Goal: Information Seeking & Learning: Learn about a topic

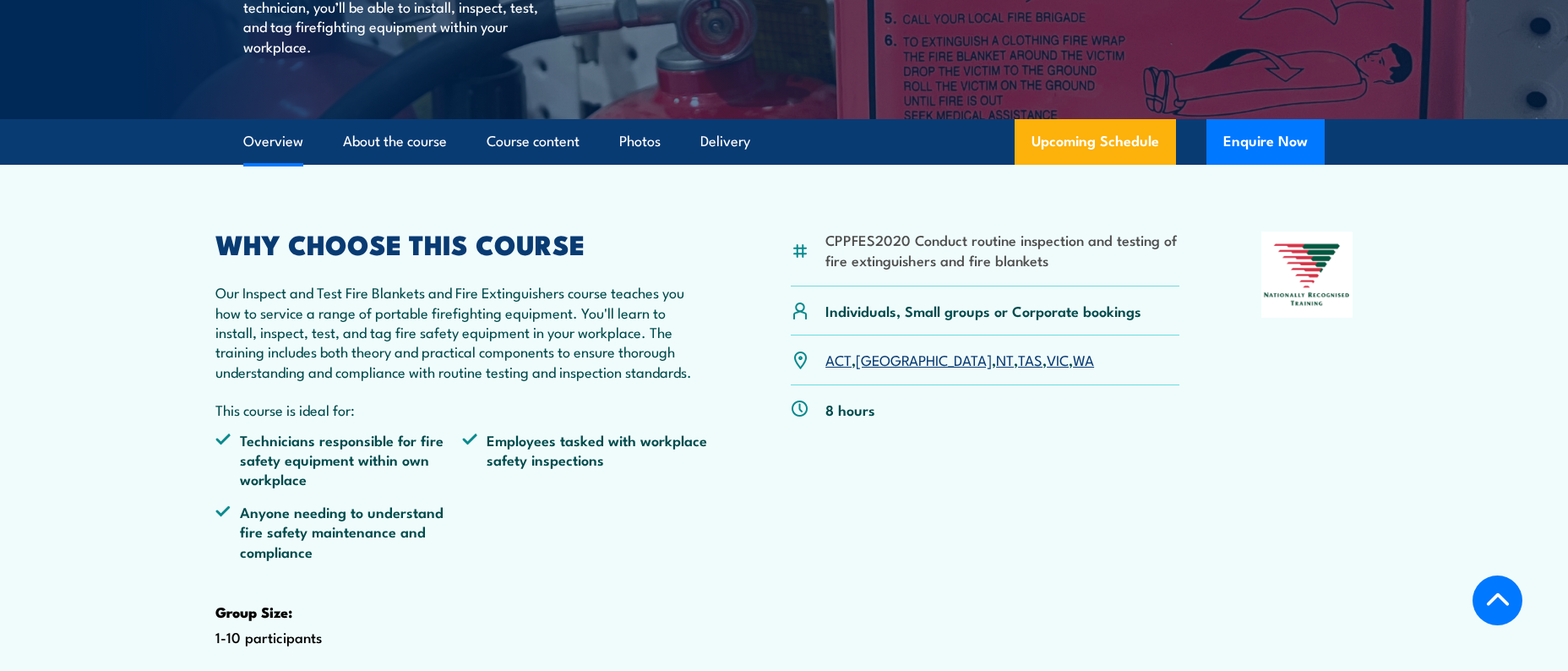
click at [1073, 369] on link "WA" at bounding box center [1083, 358] width 21 height 20
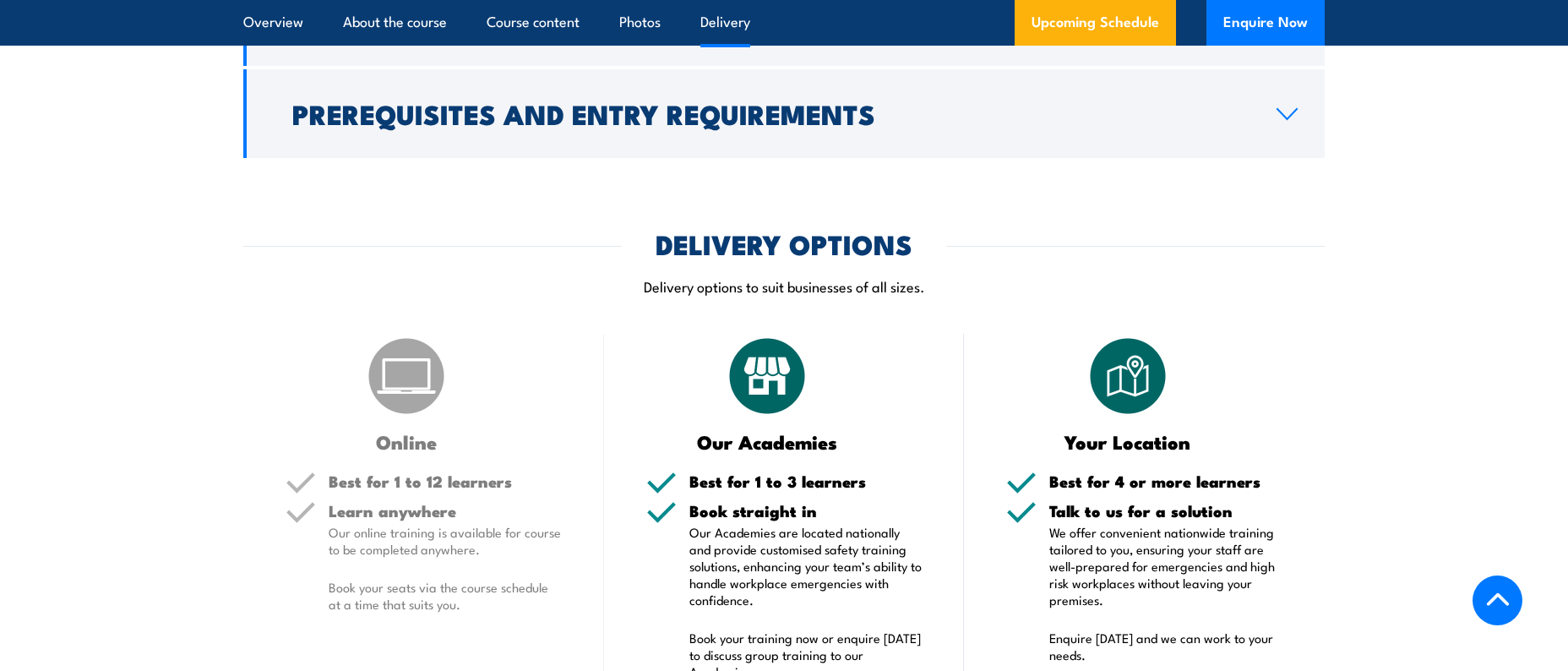
scroll to position [2124, 0]
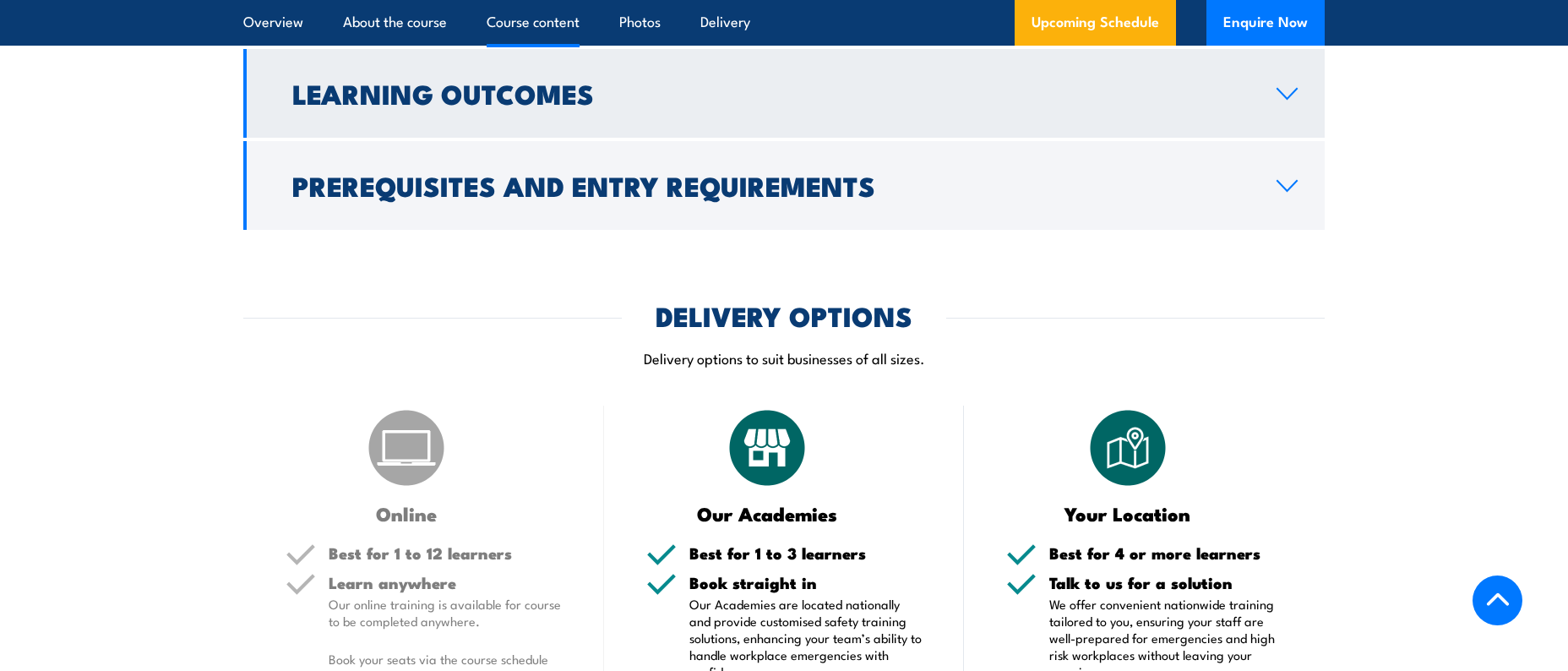
click at [1278, 101] on icon at bounding box center [1287, 94] width 23 height 14
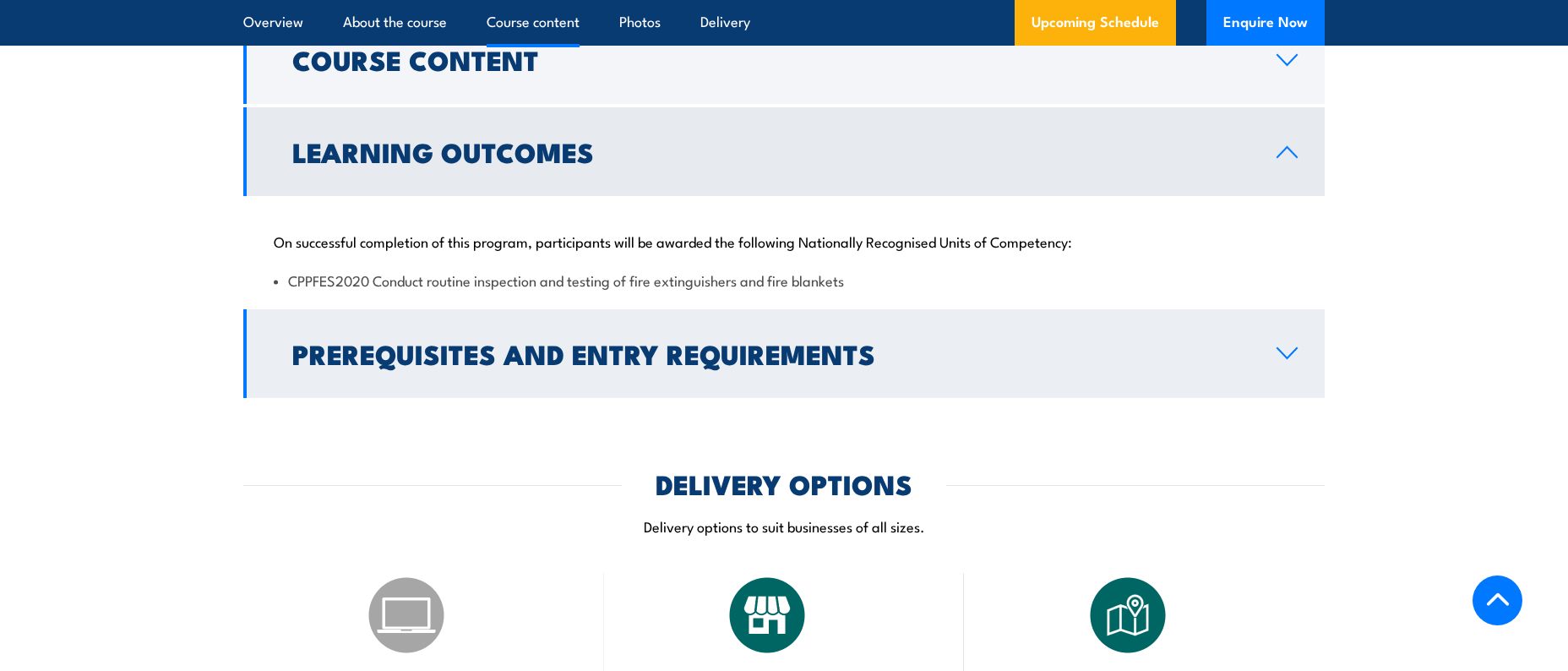
scroll to position [1633, 0]
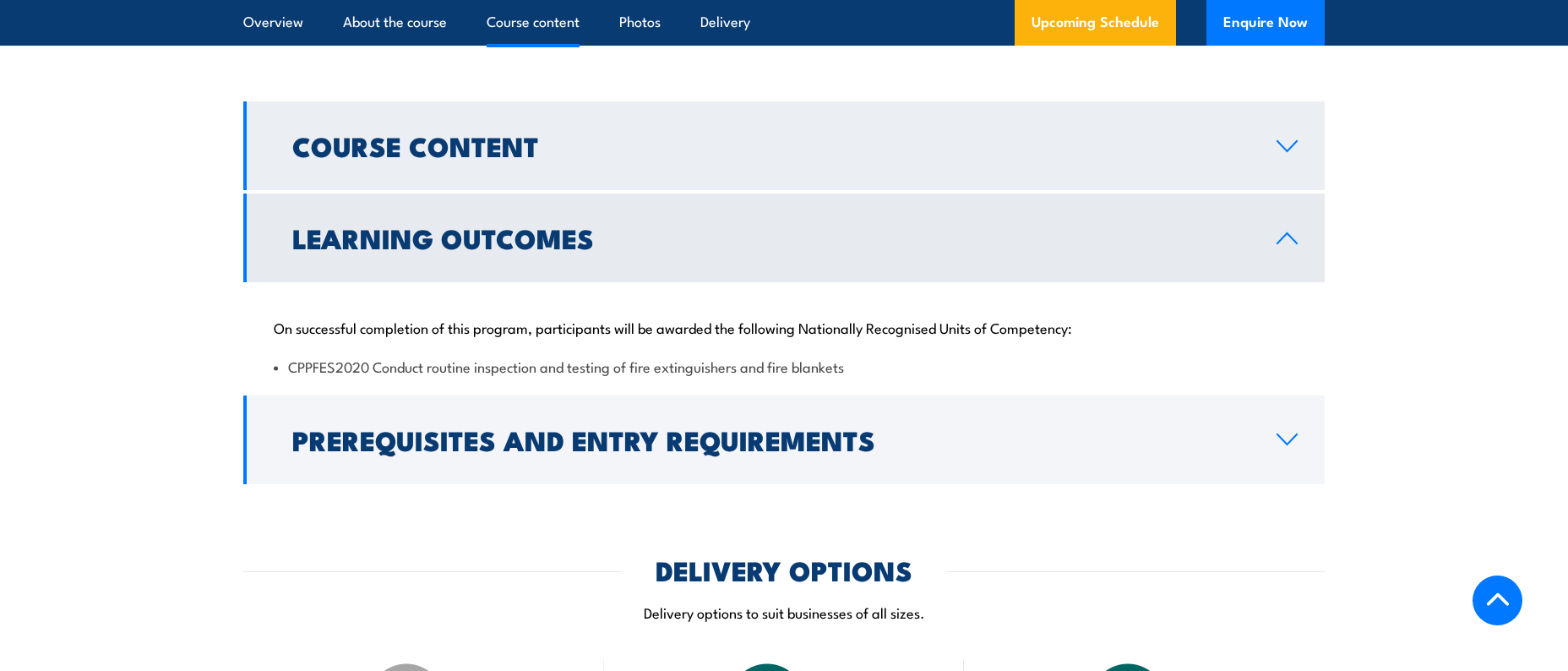
click at [1283, 153] on icon at bounding box center [1287, 146] width 23 height 14
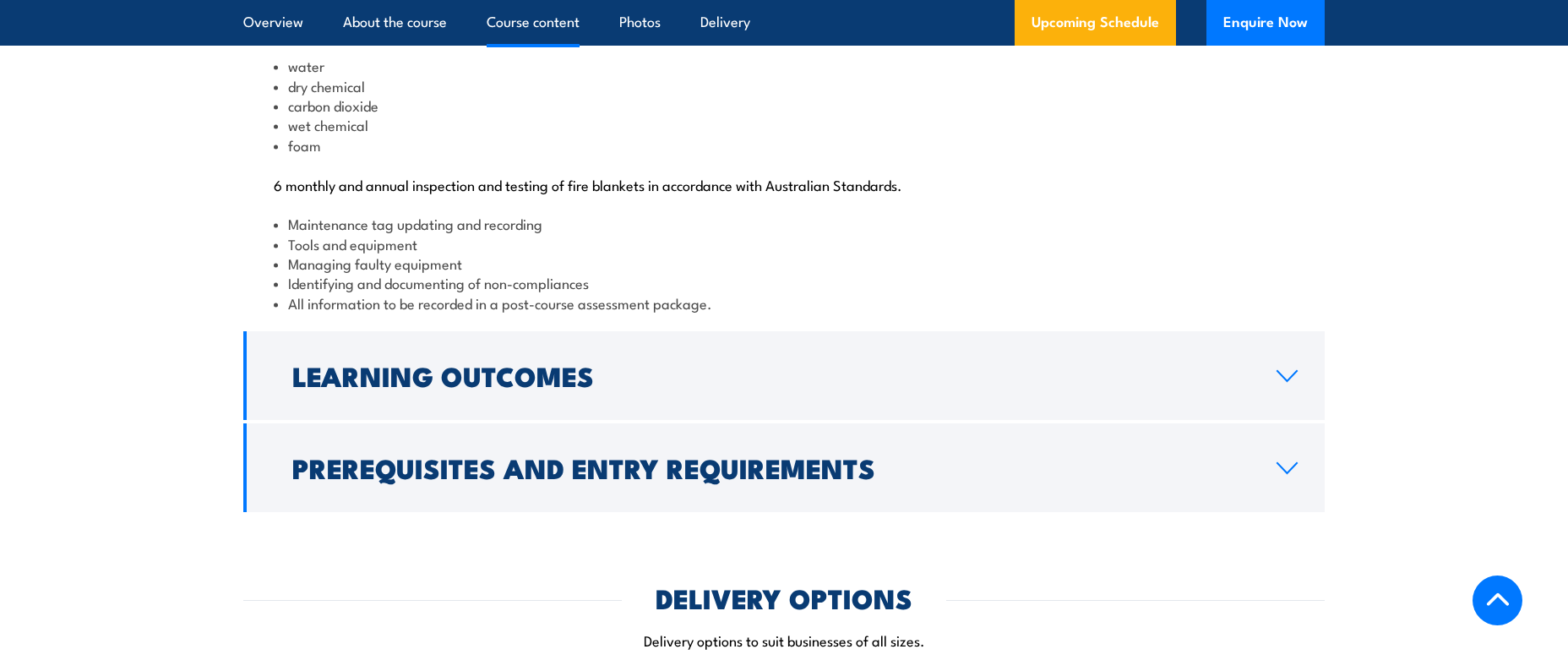
scroll to position [1887, 0]
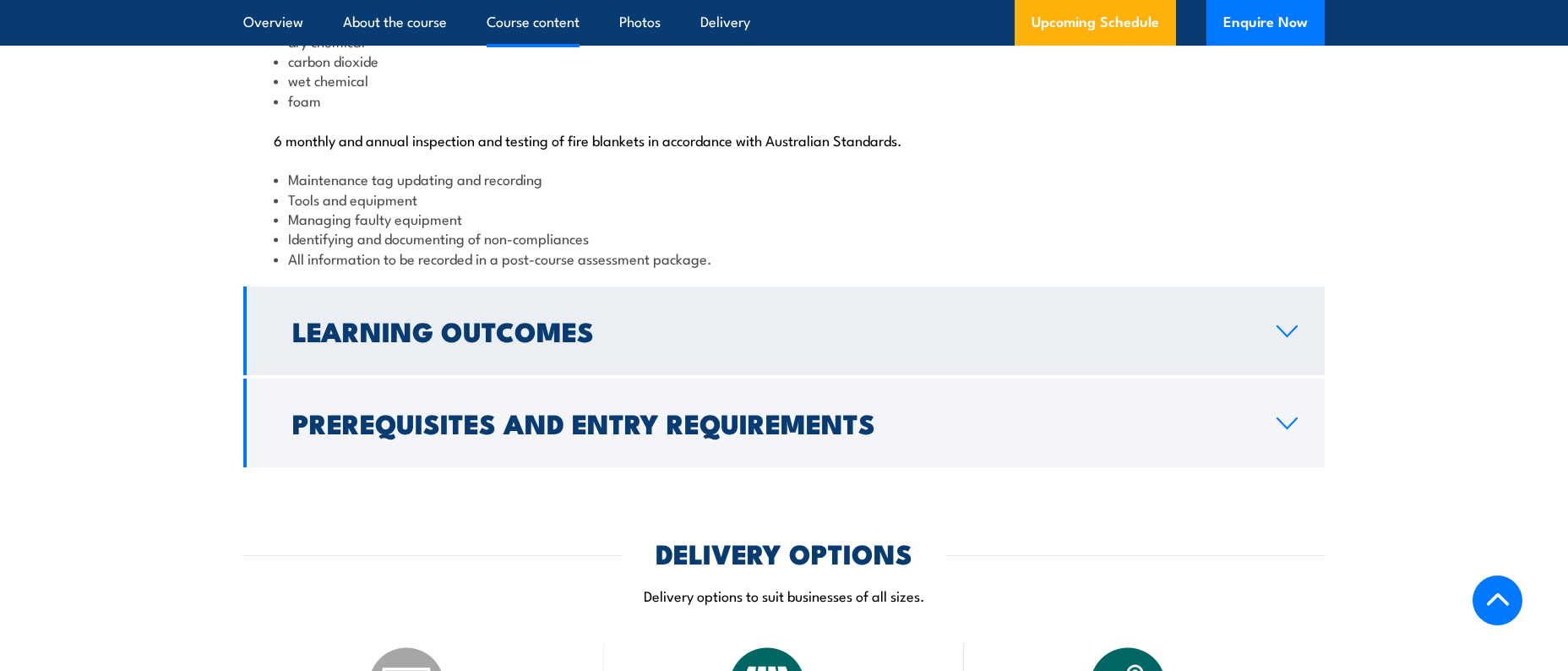
click at [1253, 375] on link "Learning Outcomes" at bounding box center [784, 331] width 1081 height 89
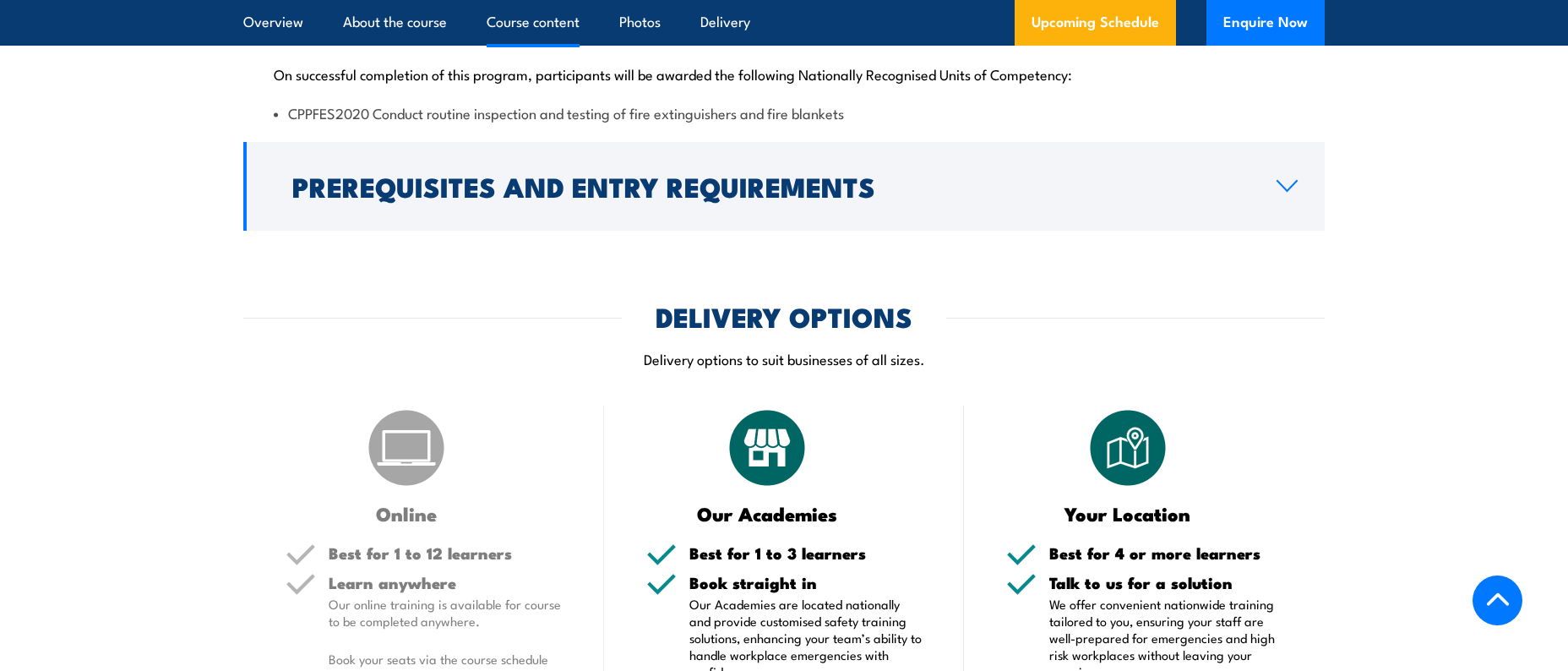
scroll to position [1883, 0]
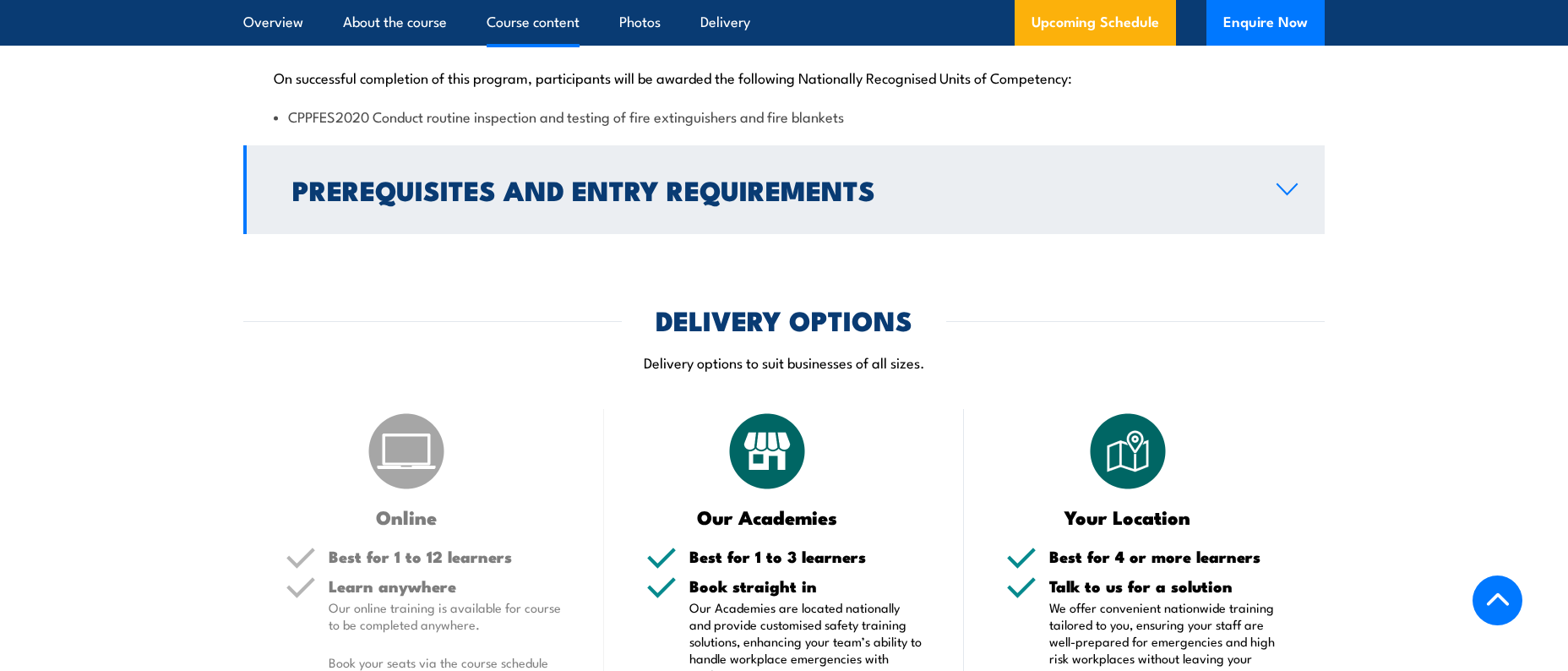
click at [1276, 234] on link "Prerequisites and Entry Requirements" at bounding box center [784, 189] width 1081 height 89
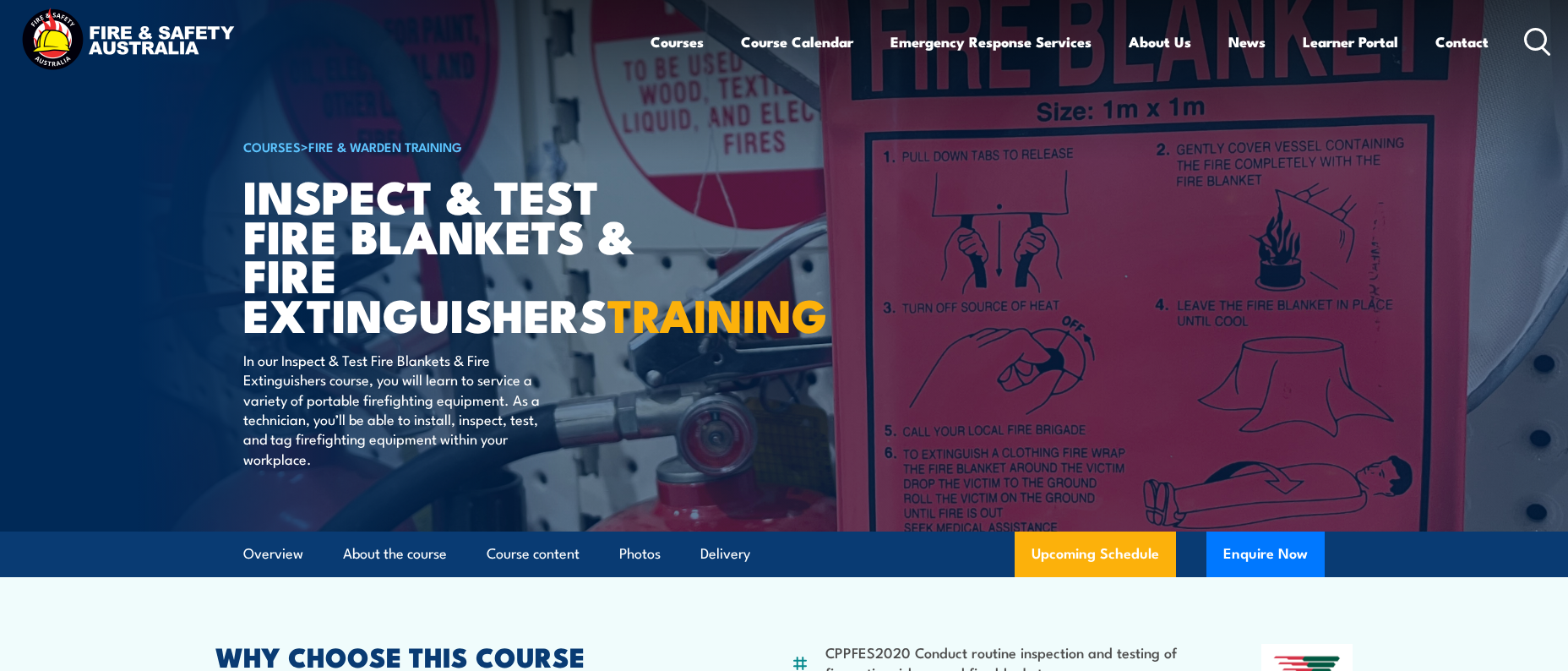
scroll to position [0, 0]
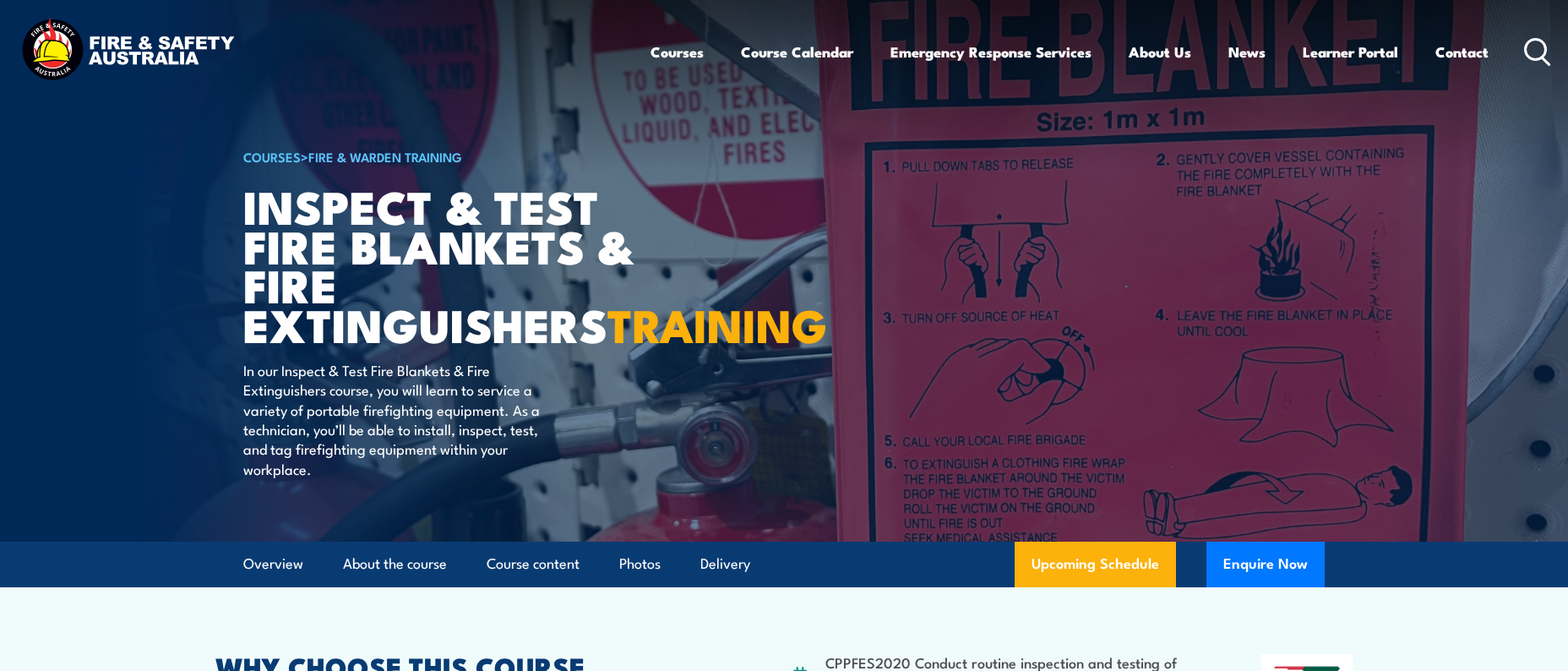
click at [1534, 53] on icon at bounding box center [1538, 52] width 27 height 28
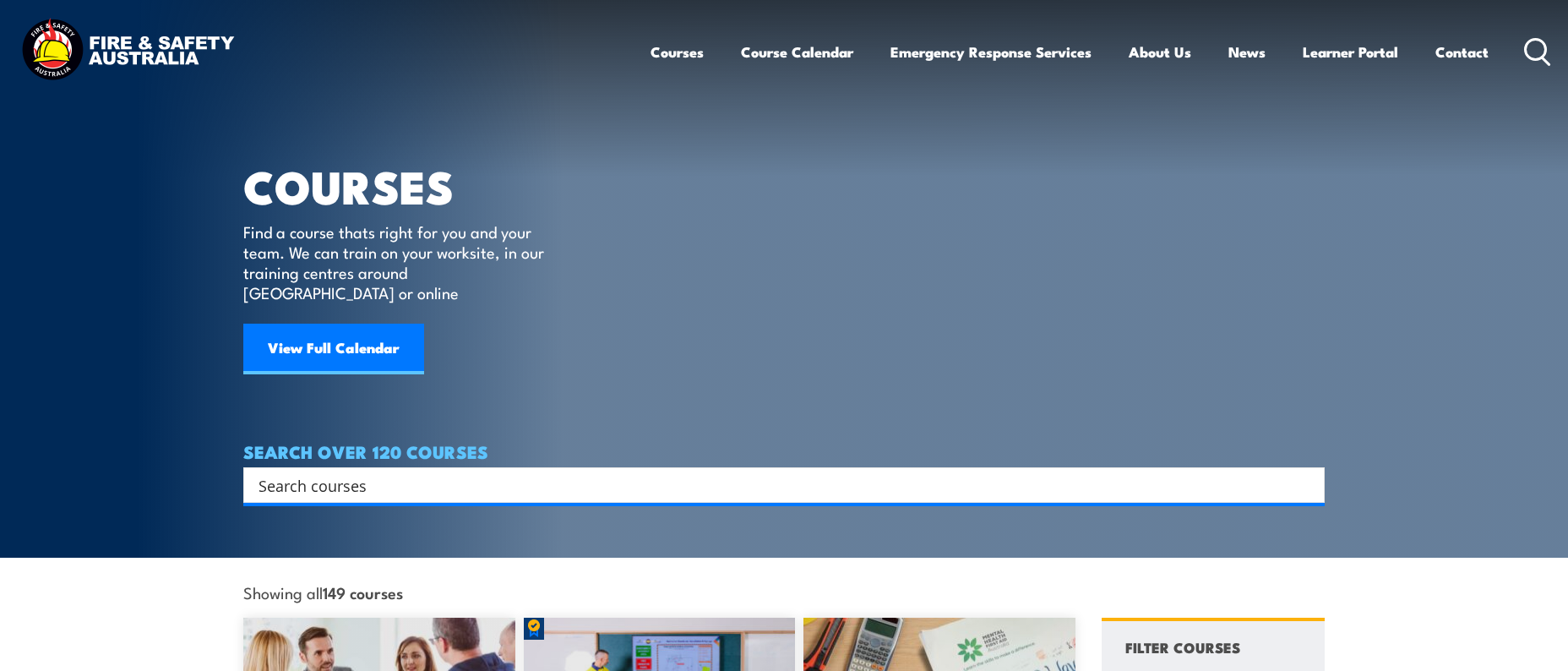
click at [378, 472] on input "Search input" at bounding box center [773, 484] width 1029 height 25
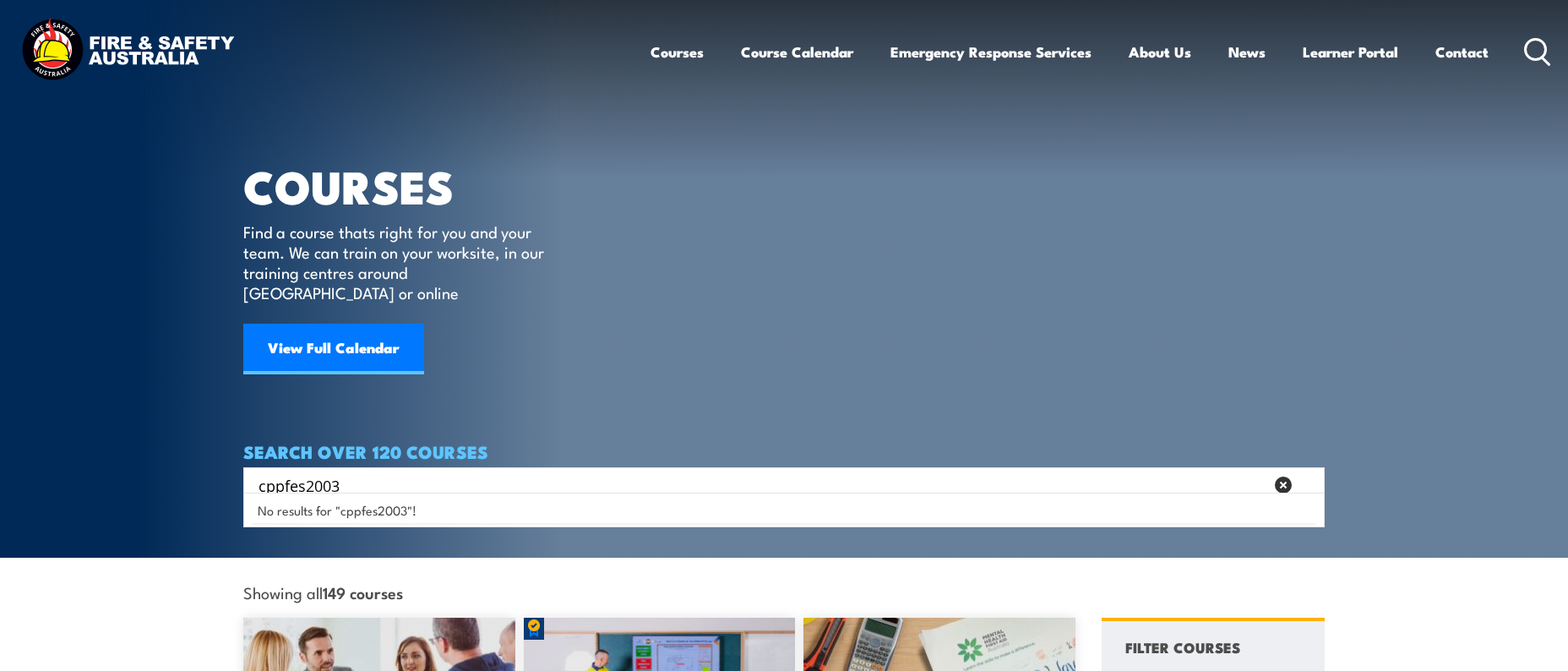
type input "cppfes2003"
